Goal: Contribute content

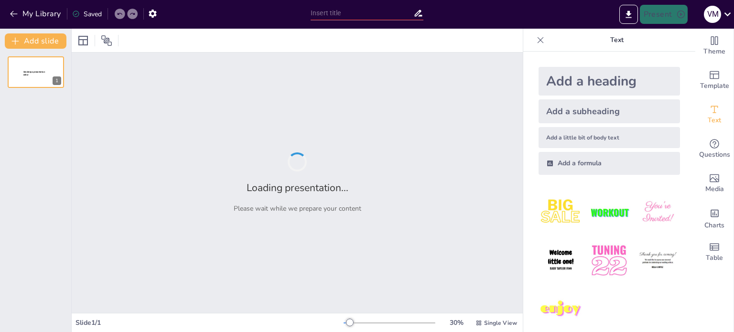
type input "Effective Strategies for a 45-Minute Air Pressure Lesson in 5th Grade Science"
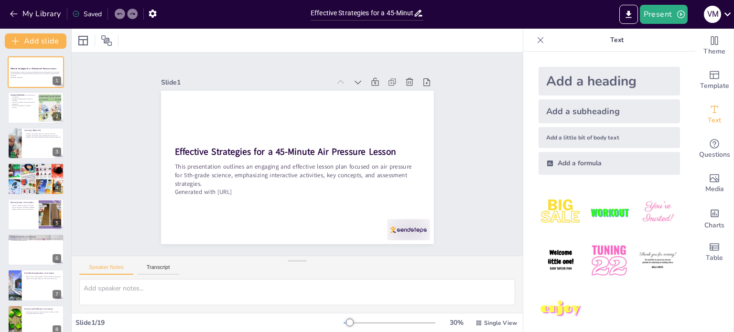
checkbox input "true"
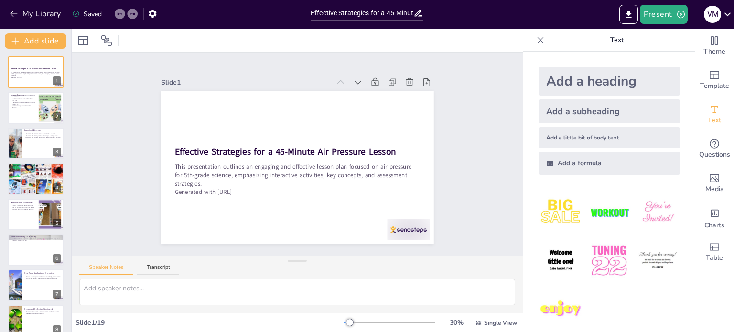
checkbox input "true"
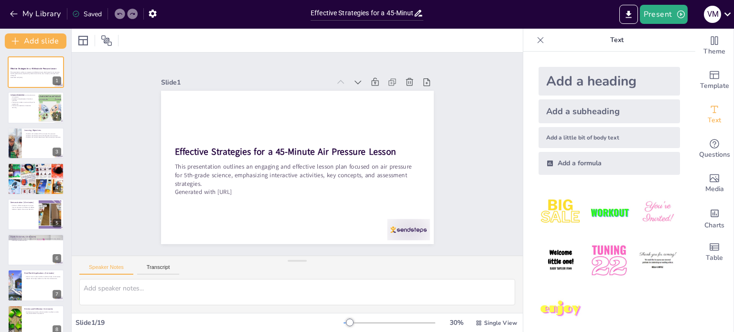
checkbox input "true"
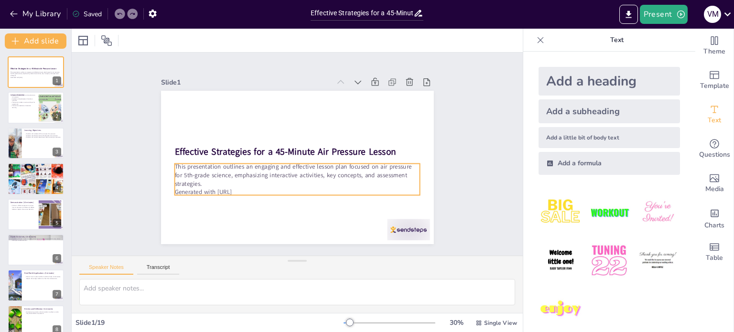
type textarea "The introduction is crucial for setting the stage for the lesson. It allows stu…"
checkbox input "true"
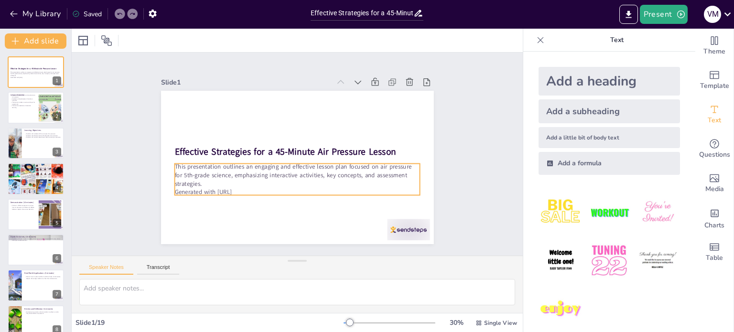
checkbox input "true"
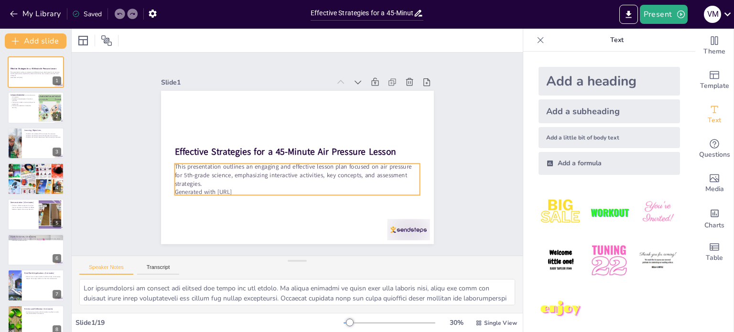
checkbox input "true"
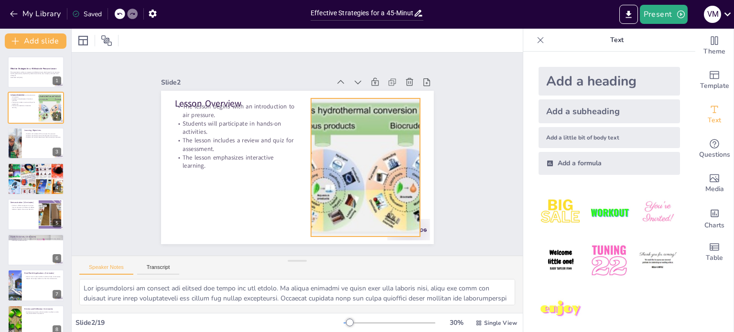
checkbox input "true"
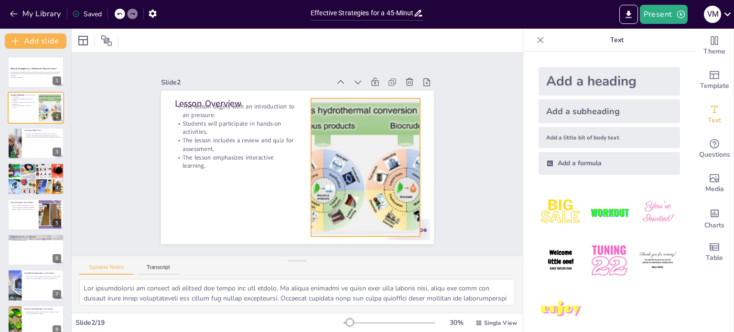
type textarea "Understanding the concept of air pressure is fundamental for students. It lays …"
checkbox input "true"
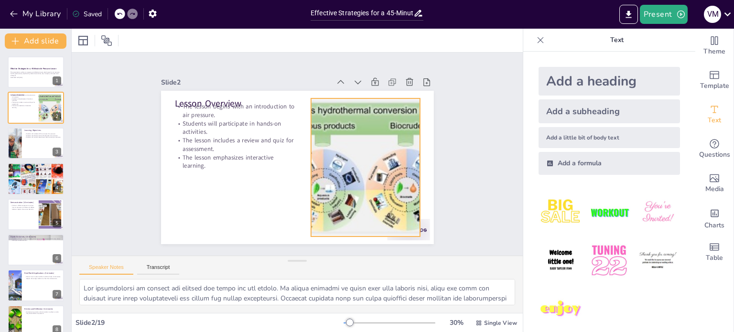
checkbox input "true"
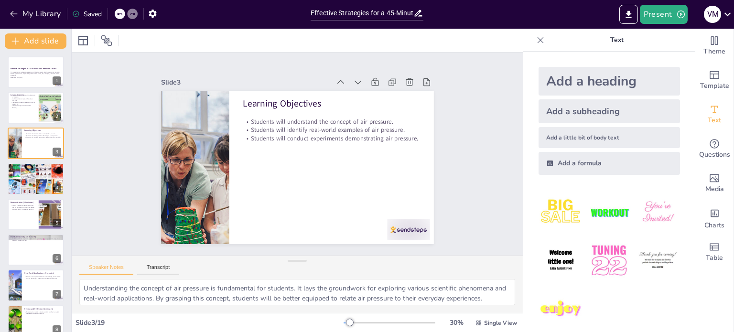
checkbox input "true"
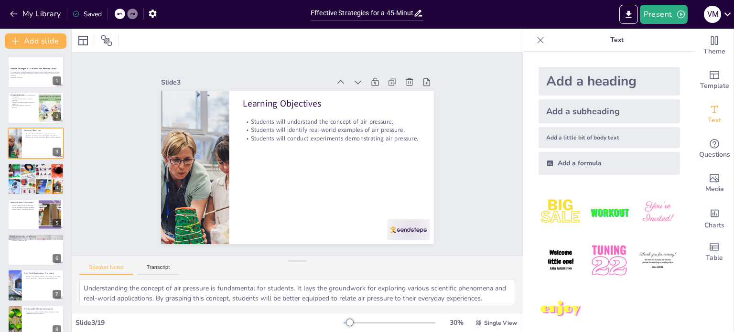
checkbox input "true"
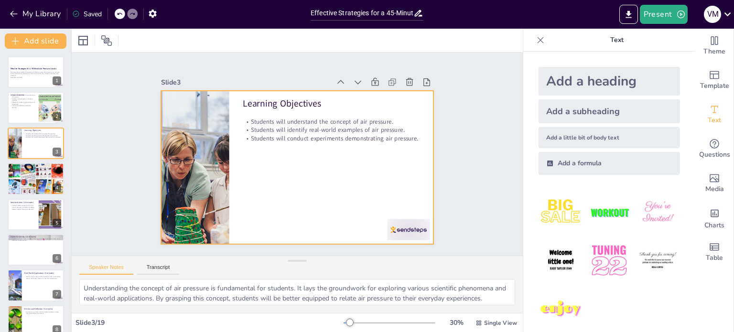
type textarea "The introduction is crucial for setting the stage for the lesson. It allows stu…"
checkbox input "true"
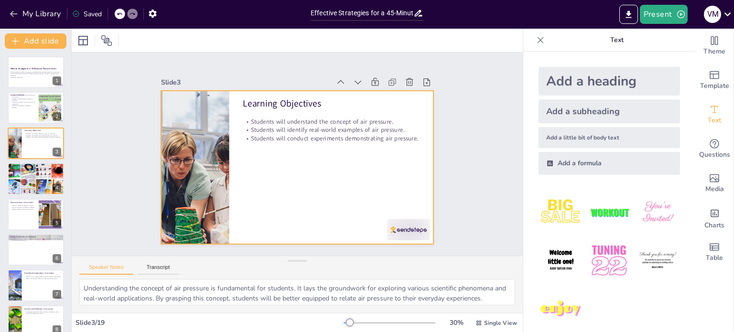
checkbox input "true"
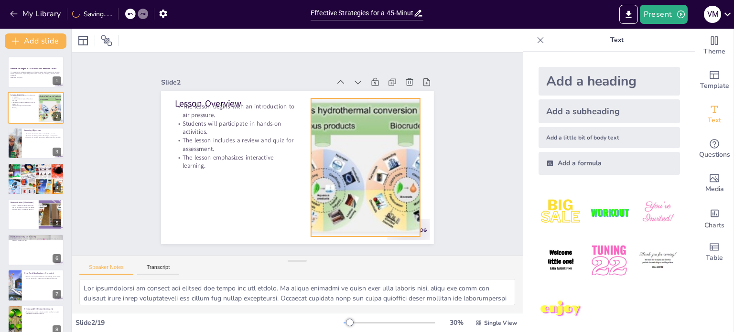
checkbox input "true"
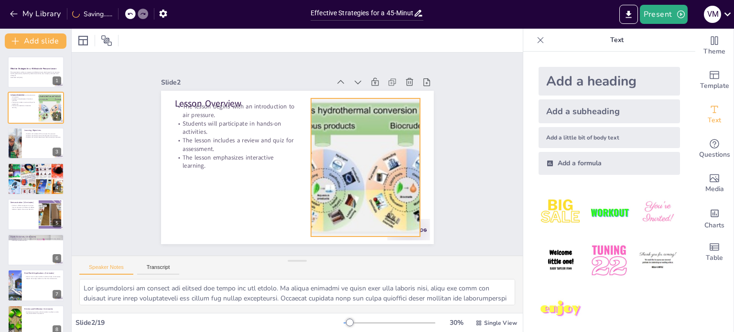
checkbox input "true"
type textarea "Understanding the concept of air pressure is fundamental for students. It lays …"
checkbox input "true"
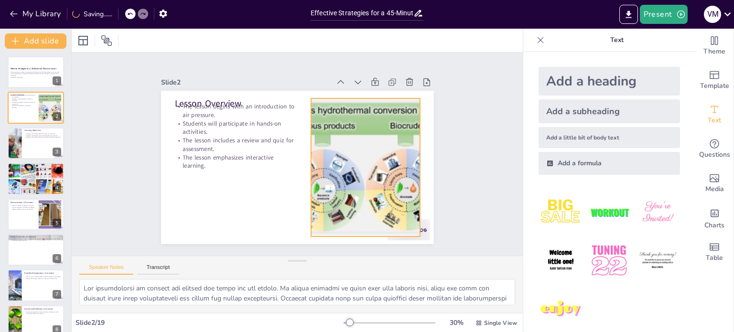
checkbox input "true"
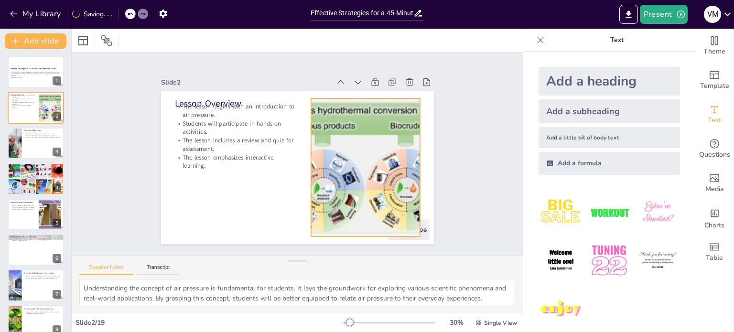
checkbox input "true"
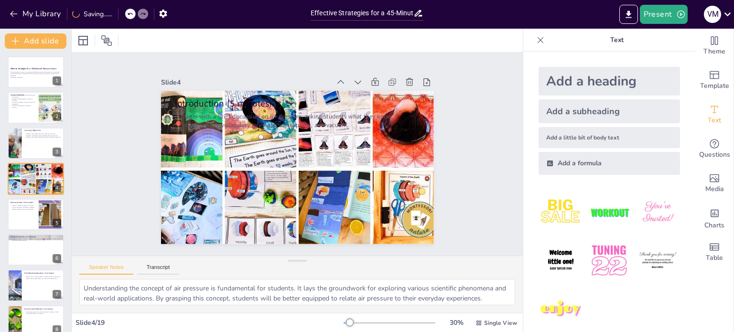
checkbox input "true"
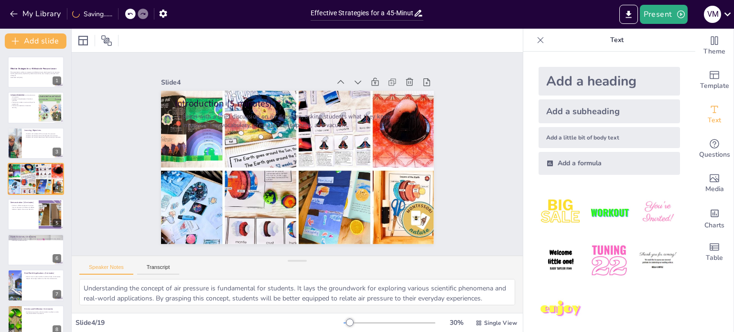
checkbox input "true"
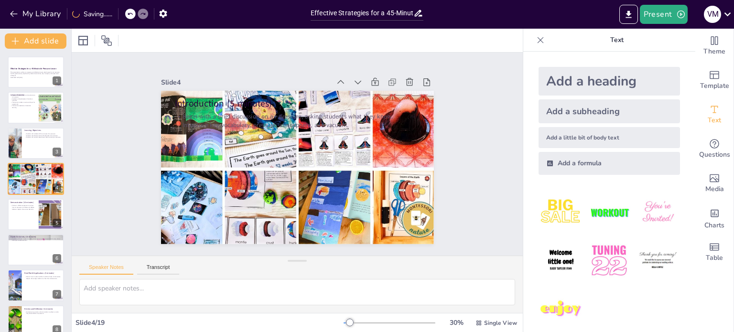
checkbox input "true"
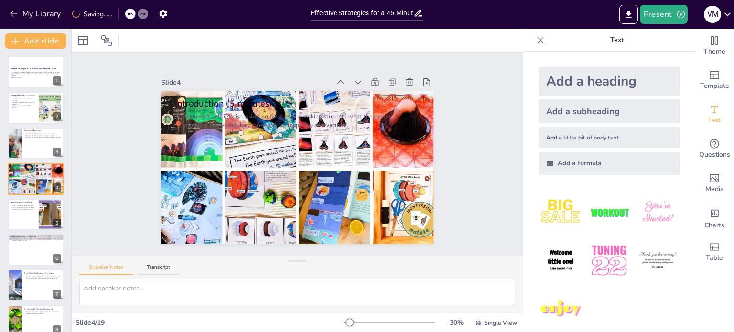
checkbox input "true"
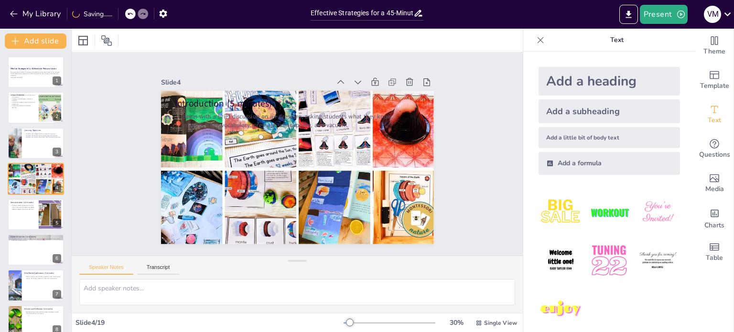
checkbox input "true"
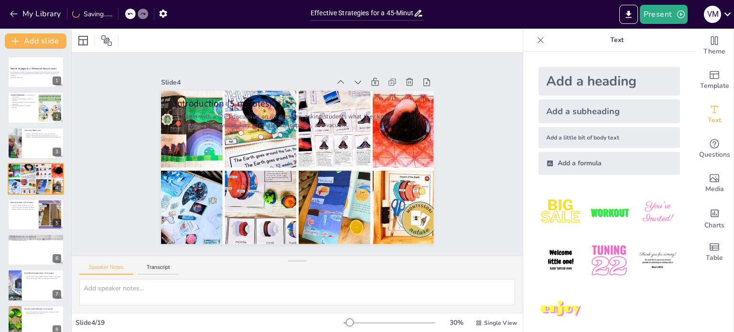
checkbox input "true"
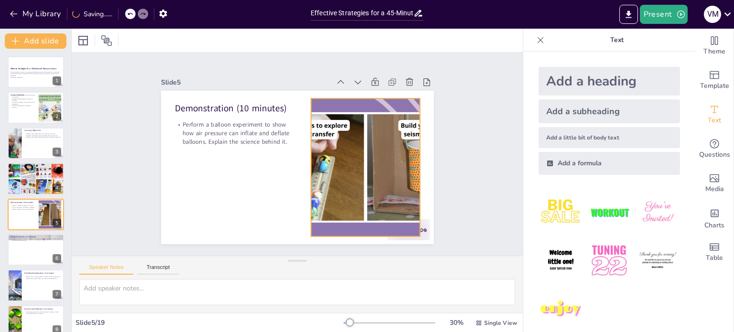
checkbox input "true"
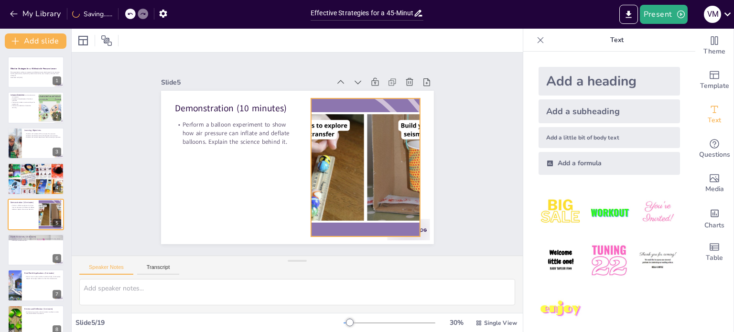
checkbox input "true"
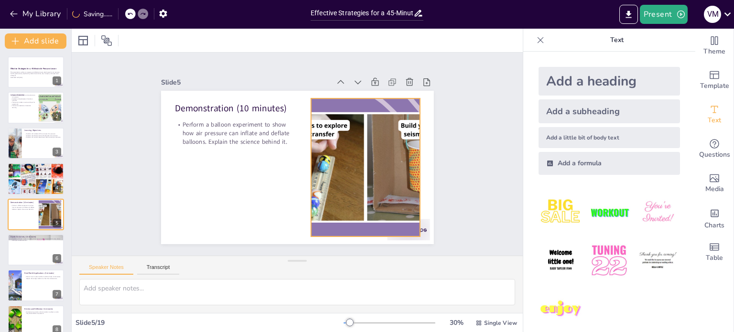
checkbox input "true"
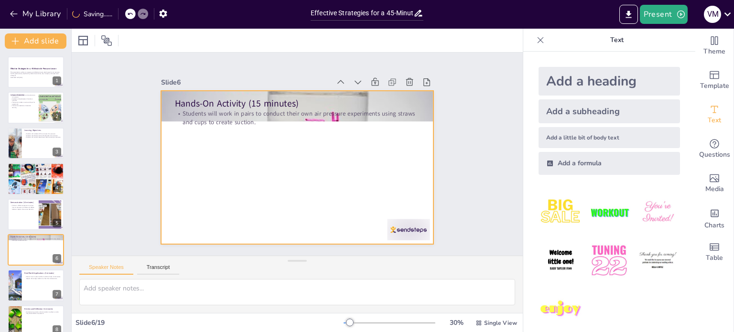
checkbox input "true"
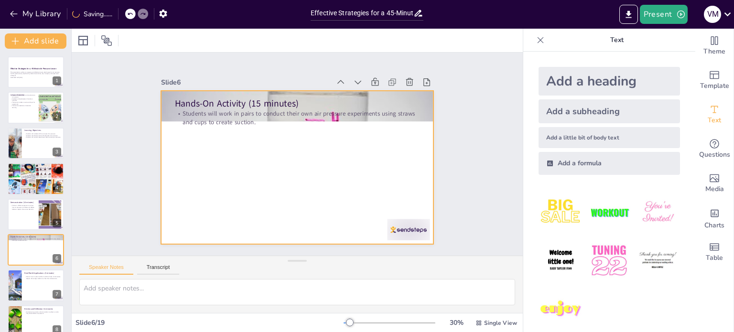
checkbox input "true"
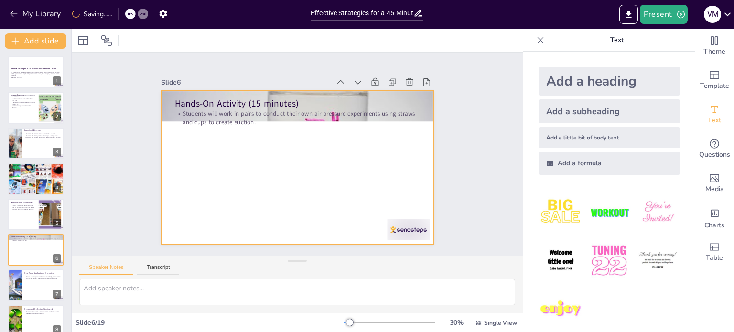
checkbox input "true"
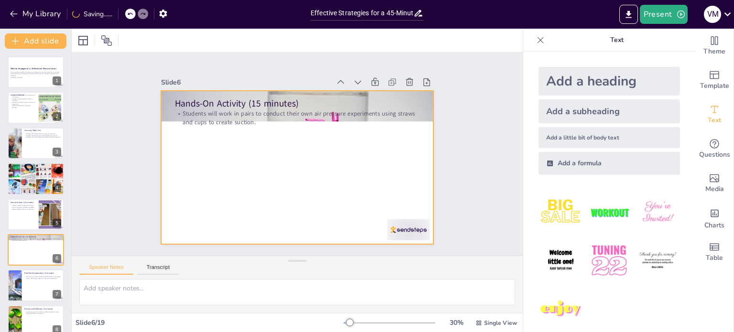
checkbox input "true"
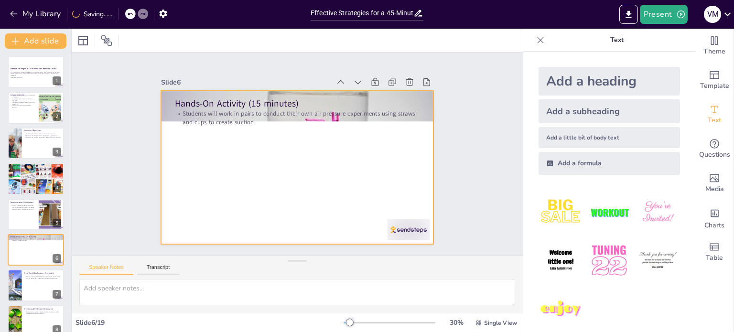
checkbox input "true"
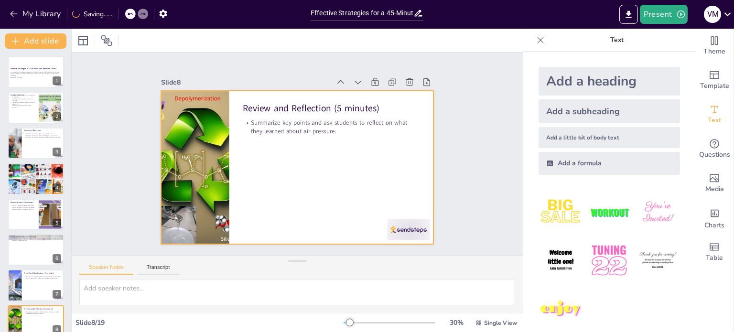
checkbox input "true"
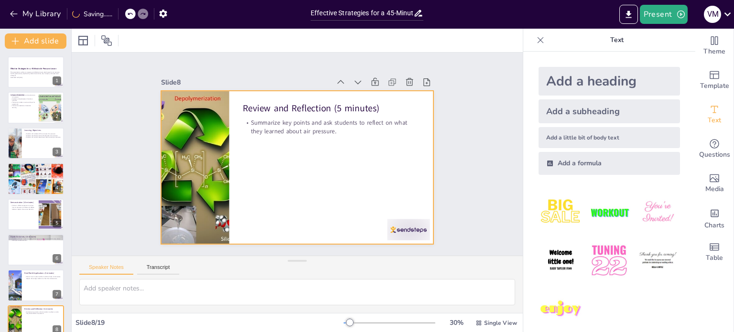
checkbox input "true"
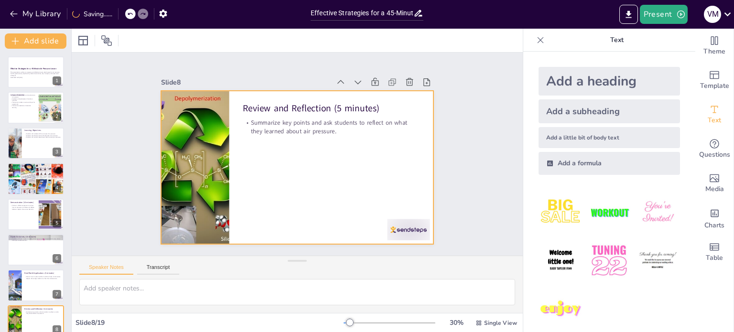
checkbox input "true"
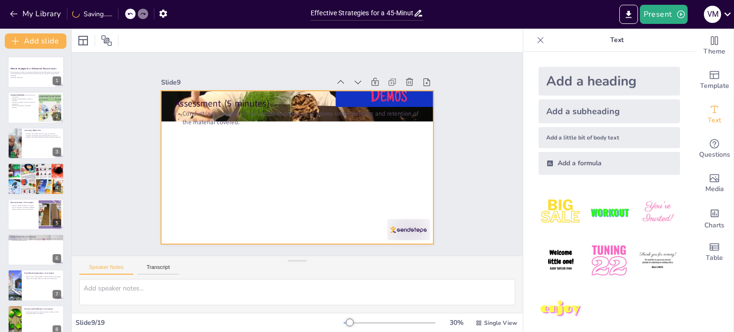
checkbox input "true"
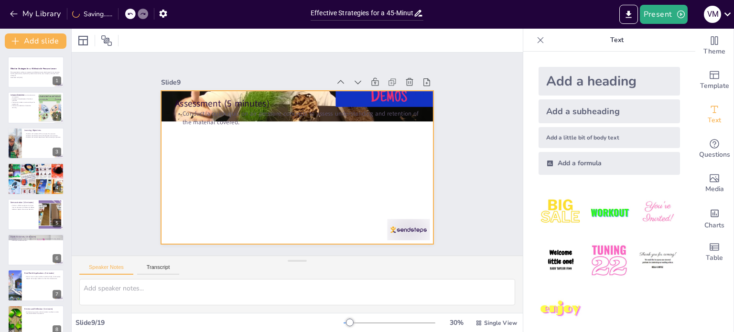
checkbox input "true"
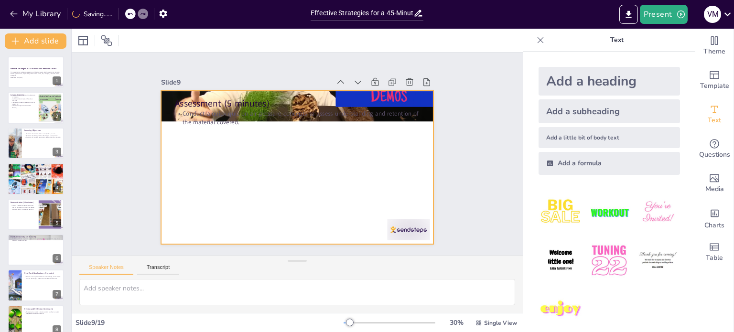
checkbox input "true"
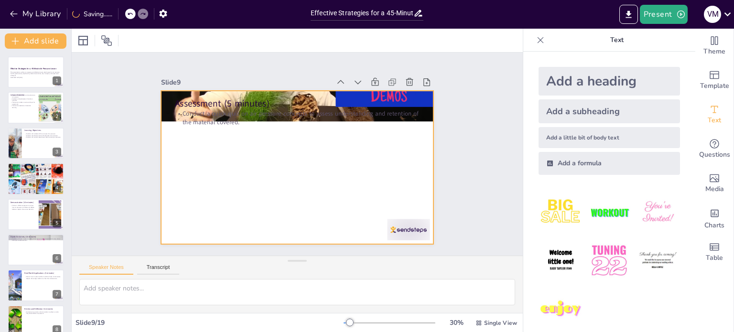
checkbox input "true"
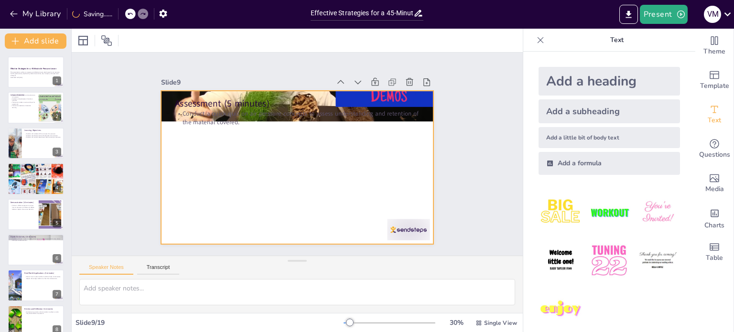
checkbox input "true"
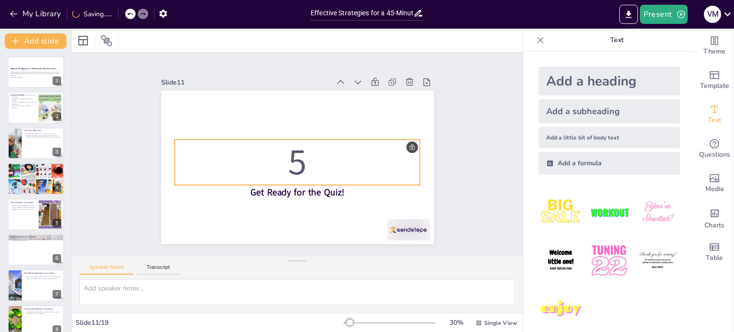
type textarea "The correct answer is "The weight of air on objects." This relates to the lesso…"
checkbox input "true"
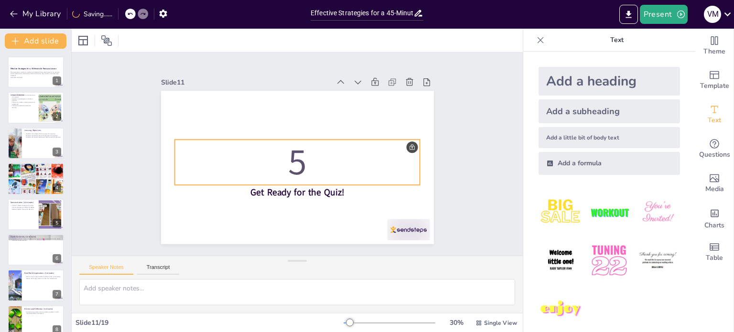
checkbox input "true"
type textarea "The correct answer is "It helps planes fly." This concept is vital in understan…"
checkbox input "true"
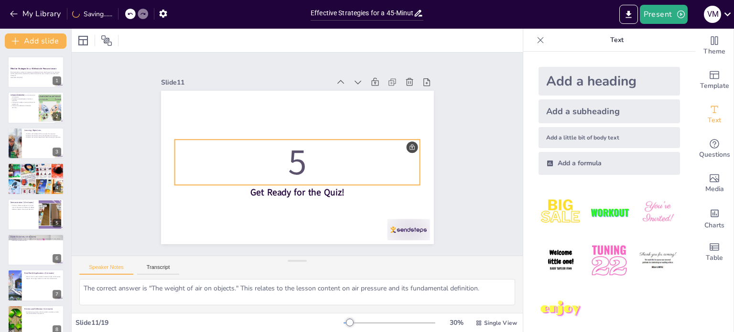
checkbox input "true"
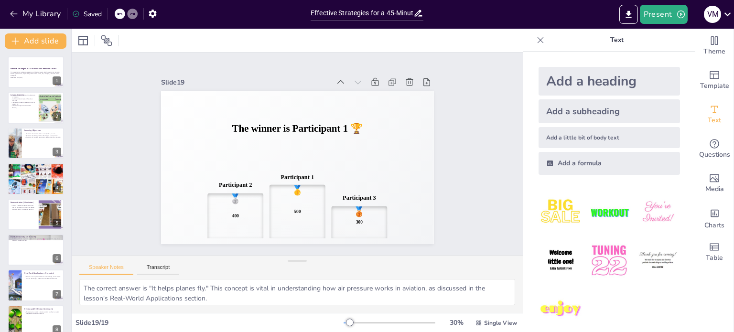
checkbox input "true"
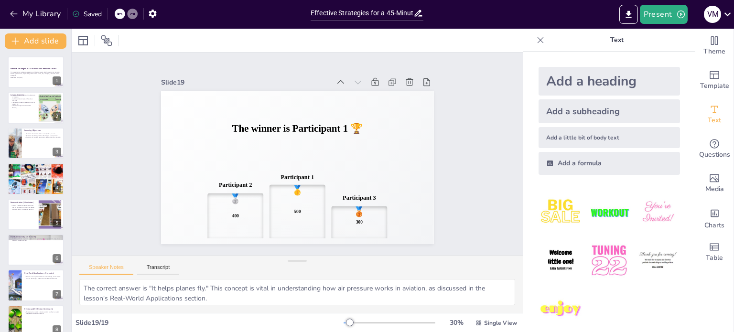
checkbox input "true"
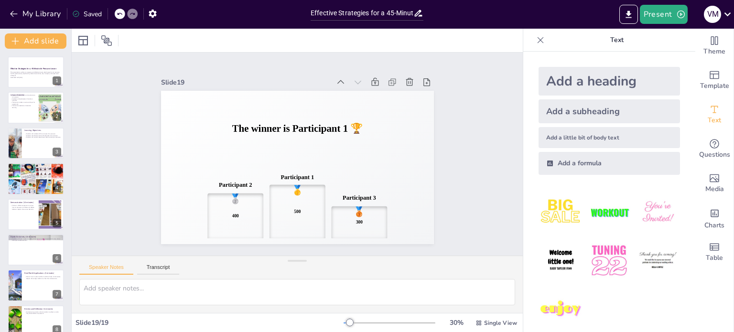
checkbox input "true"
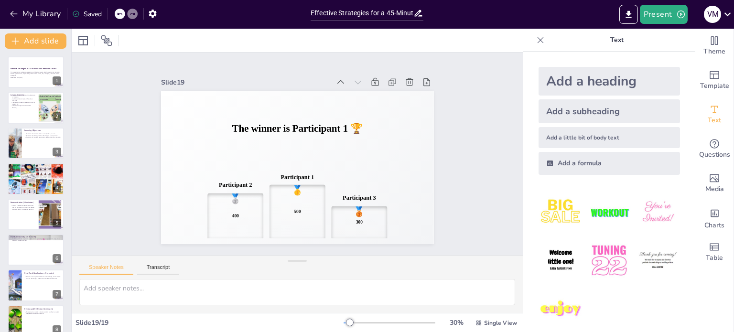
checkbox input "true"
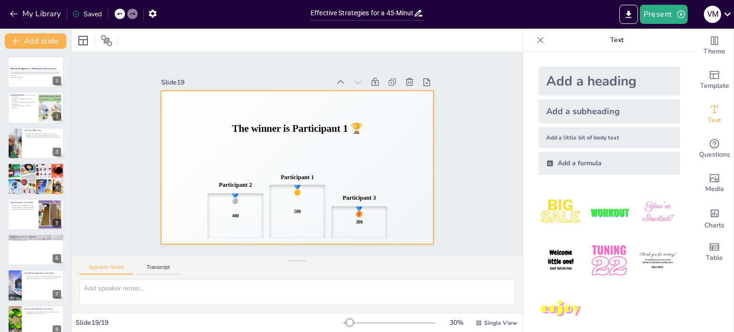
checkbox input "true"
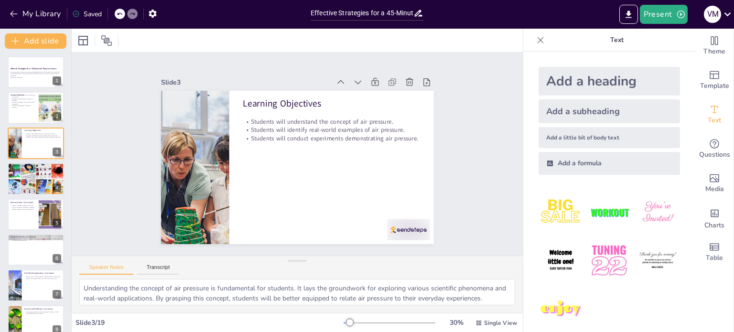
click at [536, 42] on icon at bounding box center [541, 40] width 10 height 10
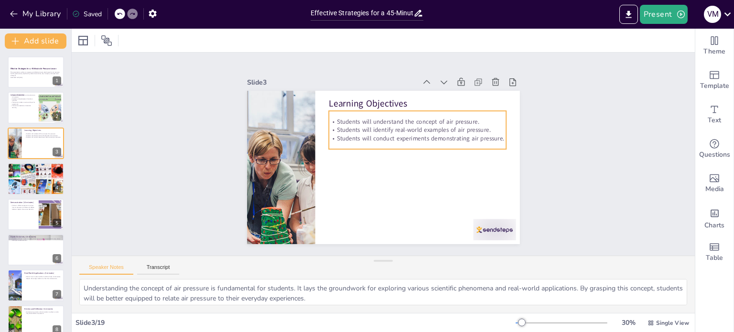
click at [432, 128] on p "Students will identify real-world examples of air pressure." at bounding box center [425, 150] width 158 height 96
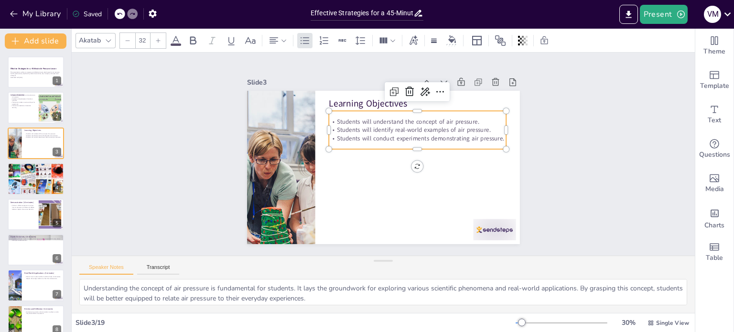
click at [416, 128] on p "Students will identify real-world examples of air pressure." at bounding box center [341, 153] width 149 height 111
click at [517, 147] on div "Slide 1 Effective Strategies for a 45-Minute Air Pressure Lesson This presentat…" at bounding box center [383, 154] width 267 height 641
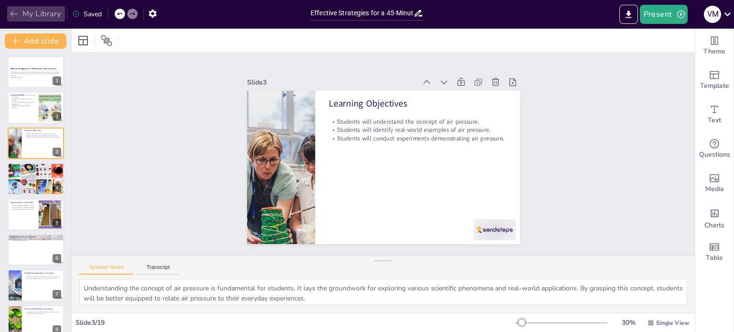
click at [50, 11] on button "My Library" at bounding box center [36, 13] width 58 height 15
